Goal: Task Accomplishment & Management: Manage account settings

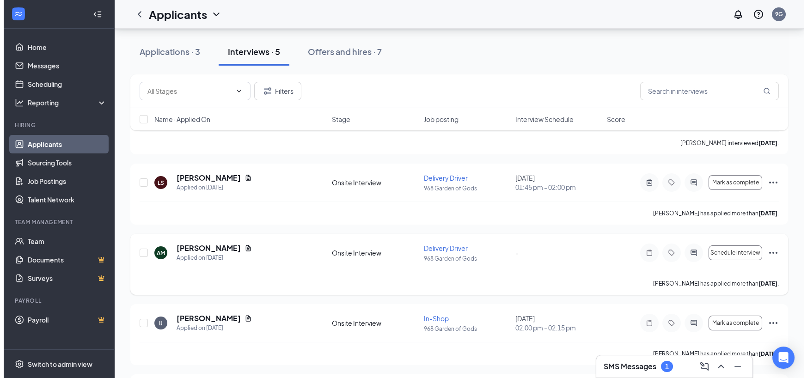
scroll to position [107, 0]
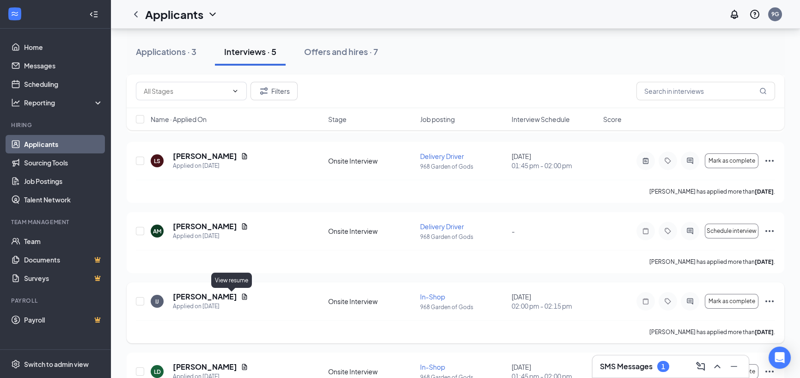
click at [242, 298] on icon "Document" at bounding box center [244, 297] width 5 height 6
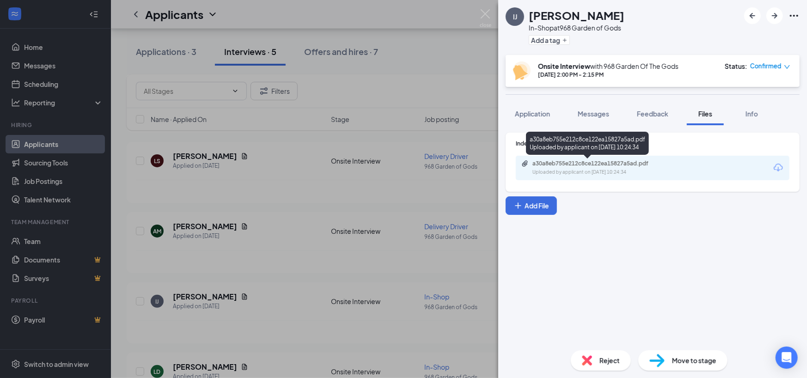
click at [611, 173] on div "Uploaded by applicant on [DATE] 10:24:34" at bounding box center [601, 172] width 139 height 7
drag, startPoint x: 257, startPoint y: 205, endPoint x: 244, endPoint y: 189, distance: 20.0
click at [257, 205] on div "IJ [PERSON_NAME] In-Shop at 968 Garden of Gods Add a tag Onsite Interview with …" at bounding box center [403, 189] width 807 height 378
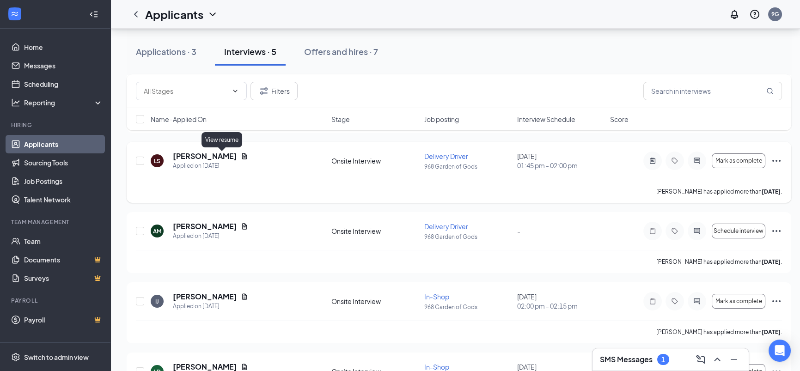
click at [241, 158] on icon "Document" at bounding box center [244, 155] width 7 height 7
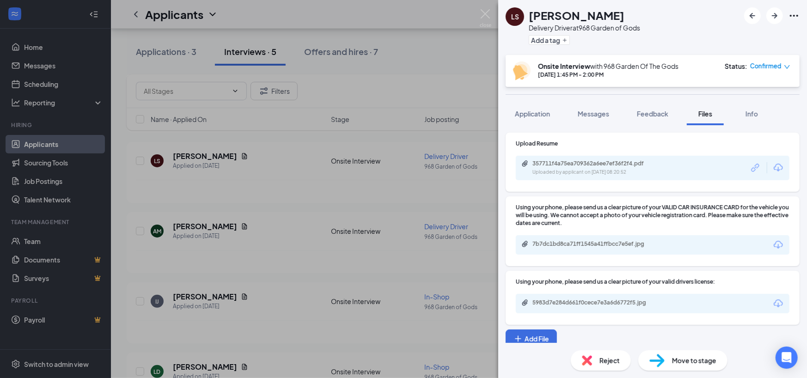
click at [589, 158] on div "357711f4a75ea709362a6ee7ef36f2f4.pdf Uploaded by applicant on [DATE] 08:20:52" at bounding box center [652, 168] width 273 height 24
click at [591, 163] on div "357711f4a75ea709362a6ee7ef36f2f4.pdf" at bounding box center [596, 163] width 129 height 7
